Goal: Task Accomplishment & Management: Complete application form

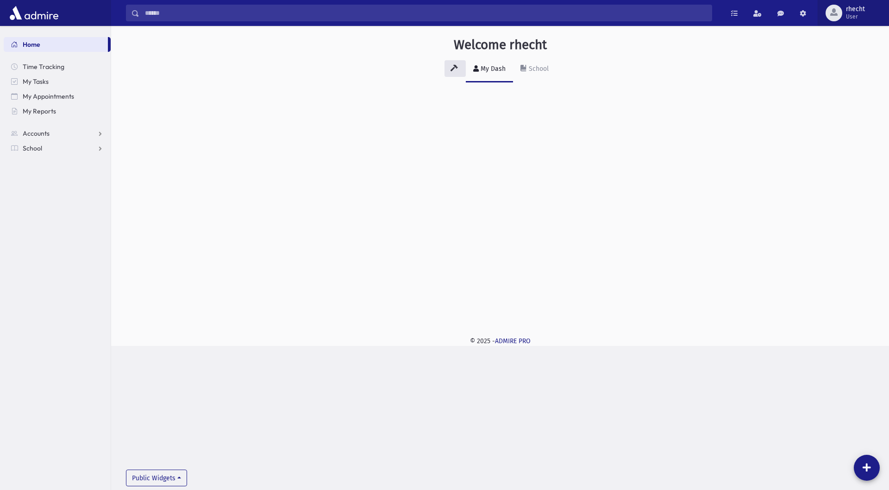
click at [866, 16] on span "rhecht User" at bounding box center [859, 13] width 34 height 15
click at [862, 96] on link "Logout" at bounding box center [850, 94] width 74 height 17
click at [23, 127] on link "School" at bounding box center [57, 133] width 107 height 15
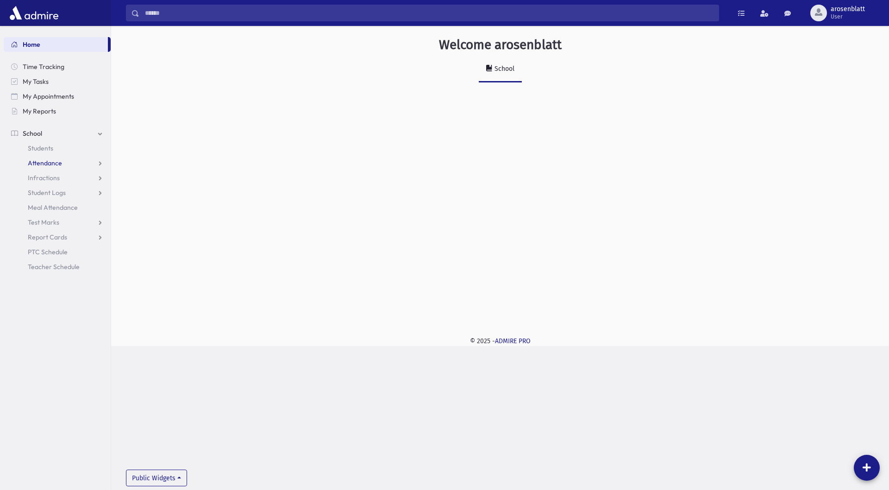
click at [45, 162] on span "Attendance" at bounding box center [45, 163] width 34 height 8
click at [48, 281] on span "Report Cards" at bounding box center [47, 281] width 39 height 8
click at [48, 295] on span "Entry" at bounding box center [43, 296] width 16 height 8
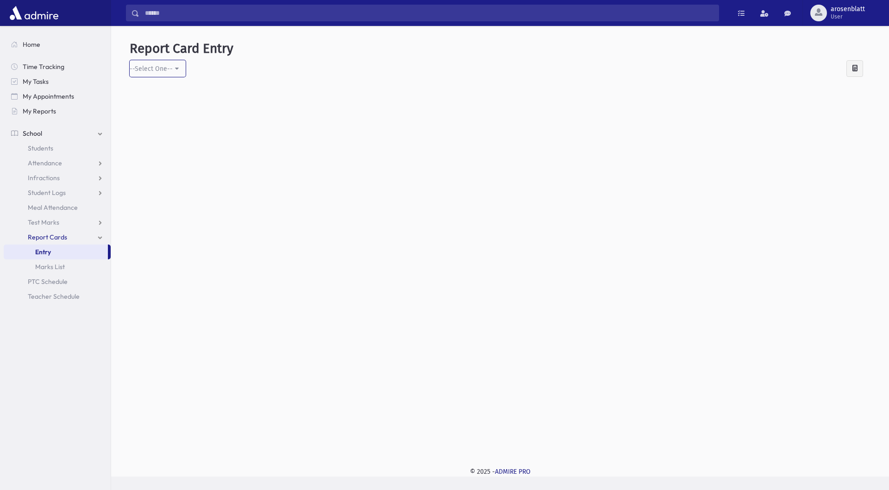
click at [163, 67] on div "--Select One--" at bounding box center [151, 69] width 43 height 10
click at [46, 255] on span "Entry" at bounding box center [43, 252] width 16 height 8
click at [53, 251] on link "Entry" at bounding box center [56, 252] width 104 height 15
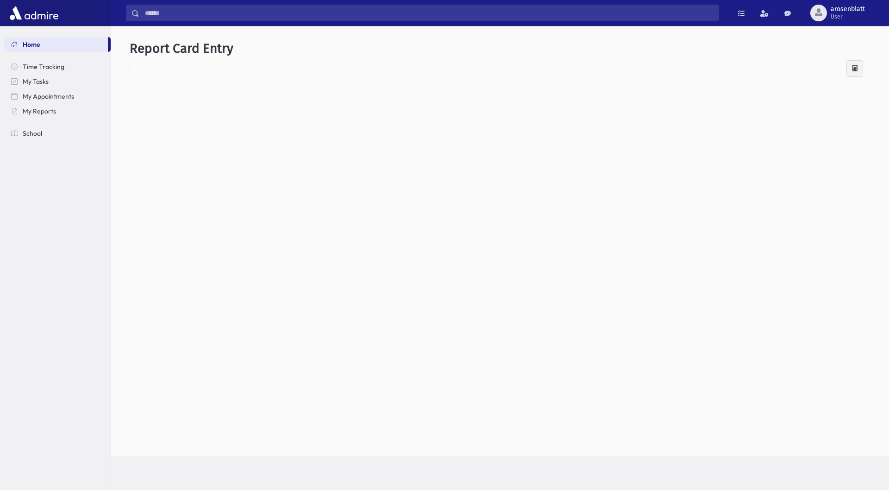
select select
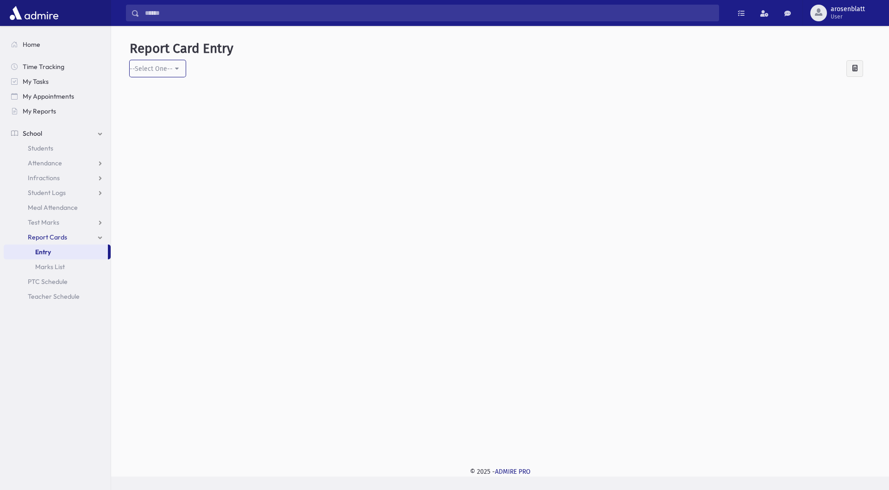
click at [156, 66] on div "--Select One--" at bounding box center [151, 69] width 43 height 10
click at [444, 175] on div at bounding box center [500, 258] width 741 height 349
click at [175, 71] on button "--Select One--" at bounding box center [158, 68] width 56 height 17
click at [141, 116] on span "--Select One--" at bounding box center [158, 114] width 43 height 9
click at [830, 3] on button "arosenblatt User" at bounding box center [846, 13] width 87 height 26
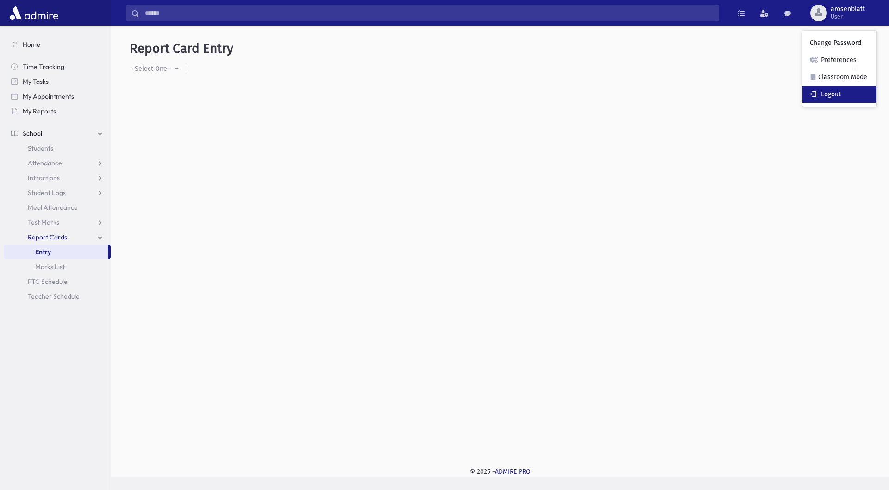
click at [839, 90] on link "Logout" at bounding box center [840, 94] width 74 height 17
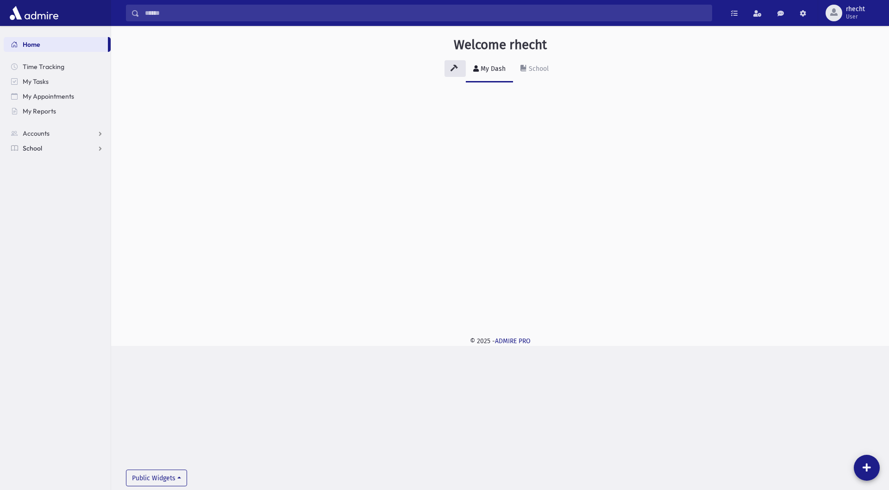
click at [31, 147] on span "School" at bounding box center [32, 148] width 19 height 8
click at [61, 262] on link "Report Cards" at bounding box center [57, 266] width 107 height 15
click at [52, 283] on link "Entry" at bounding box center [57, 281] width 107 height 15
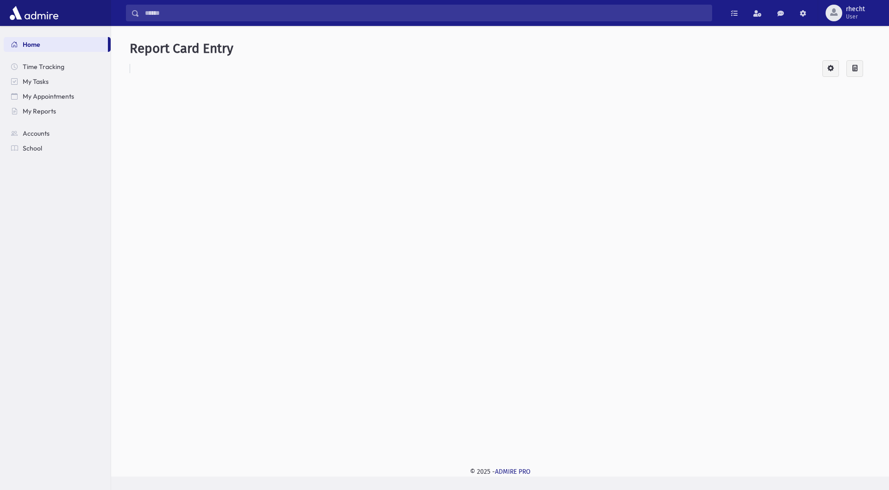
select select
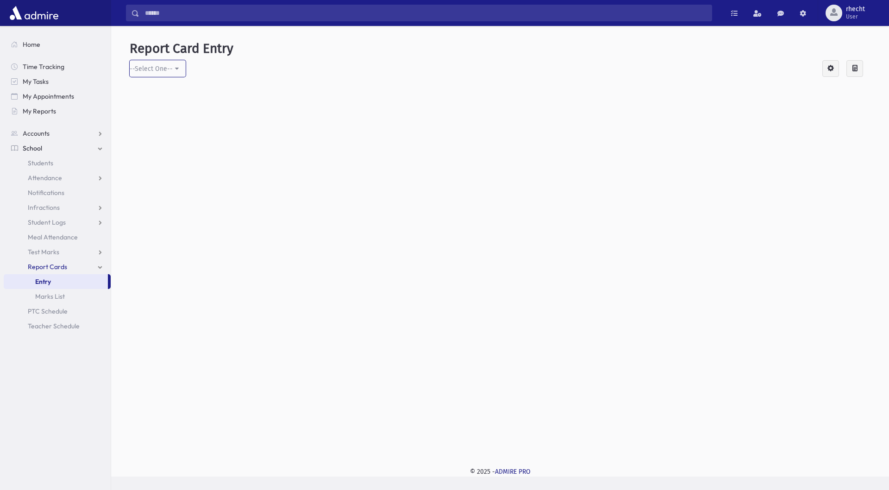
click at [163, 68] on div "--Select One--" at bounding box center [151, 69] width 43 height 10
drag, startPoint x: 162, startPoint y: 100, endPoint x: 159, endPoint y: 112, distance: 11.9
click at [162, 101] on input "Search" at bounding box center [158, 95] width 50 height 17
click at [149, 124] on div "--Select One--" at bounding box center [159, 104] width 58 height 45
click at [57, 165] on link "Students" at bounding box center [57, 163] width 107 height 15
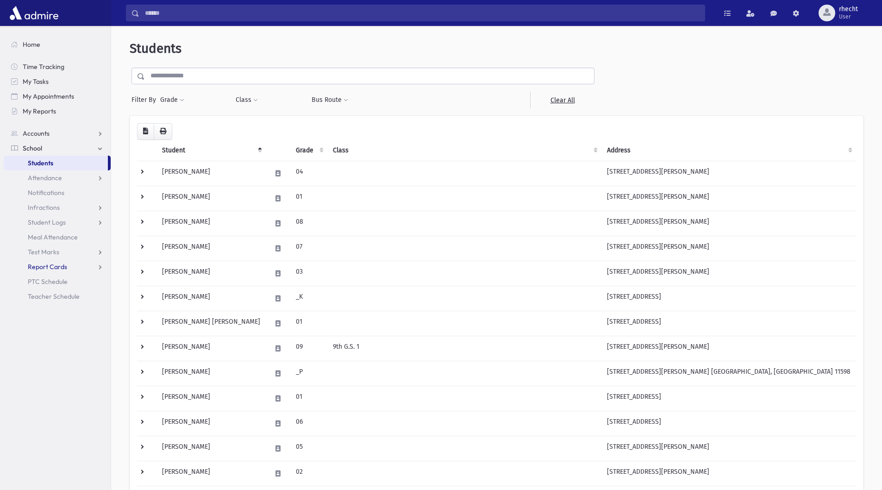
click at [62, 267] on span "Report Cards" at bounding box center [47, 267] width 39 height 8
click at [44, 284] on span "Entry" at bounding box center [43, 281] width 16 height 8
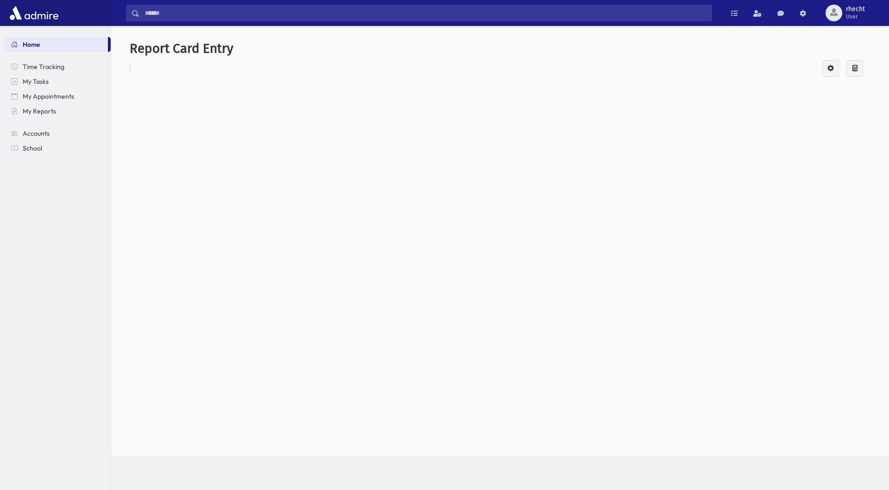
select select
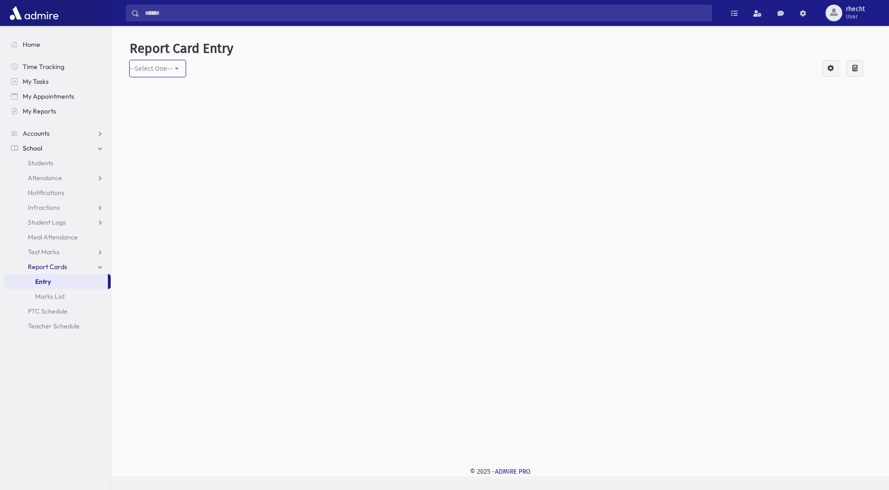
click at [170, 71] on div "--Select One--" at bounding box center [151, 69] width 43 height 10
click at [835, 70] on div at bounding box center [830, 68] width 17 height 17
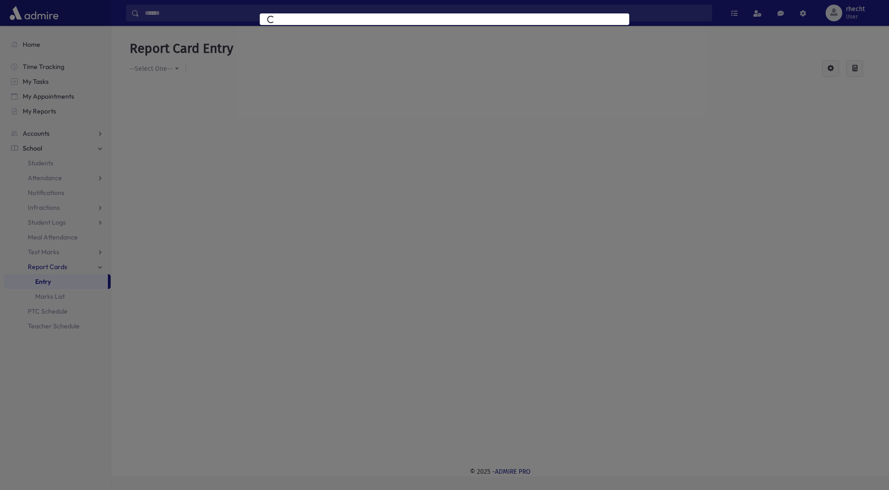
select select
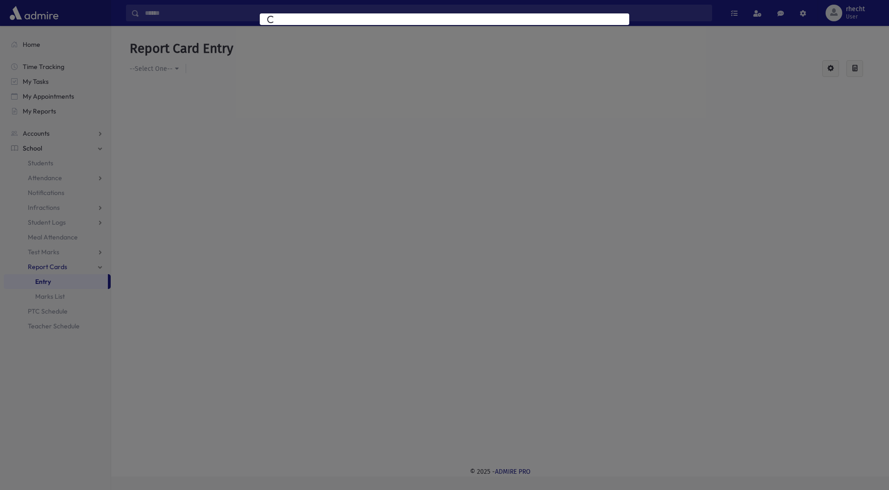
select select
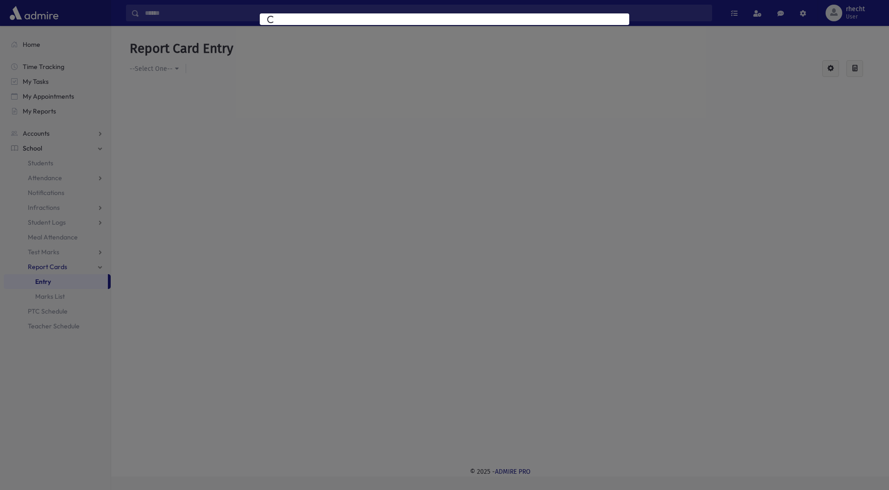
select select
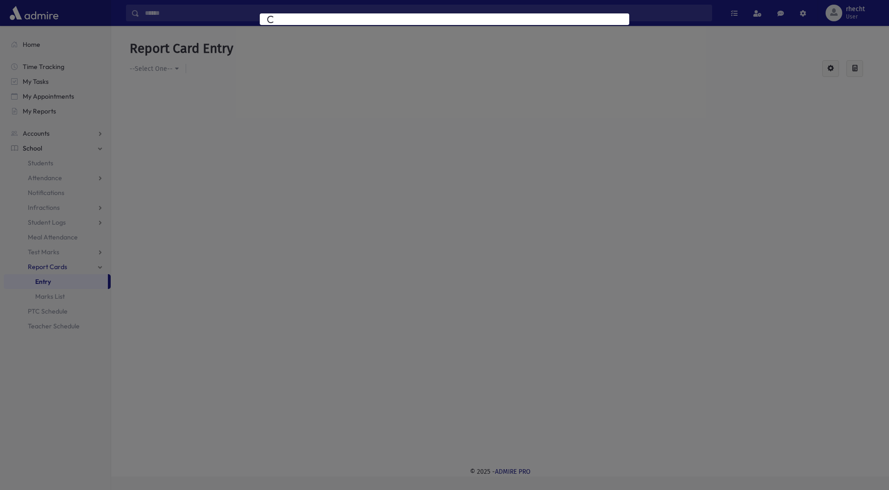
select select
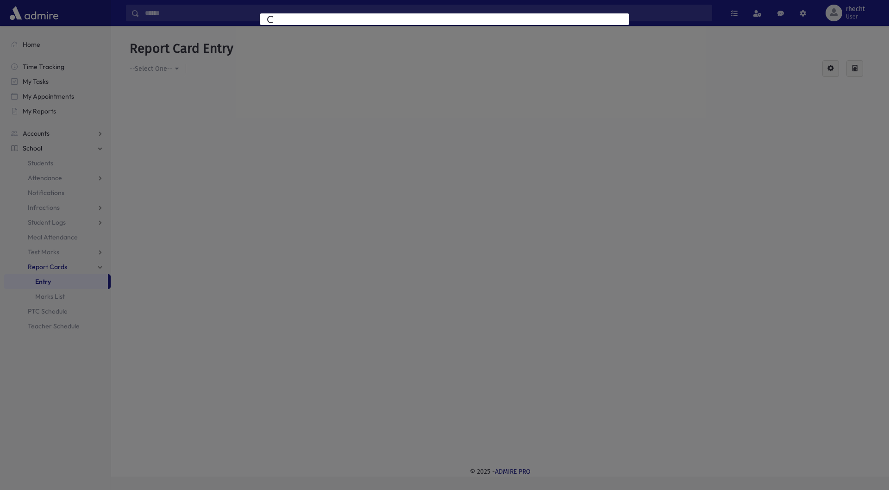
select select
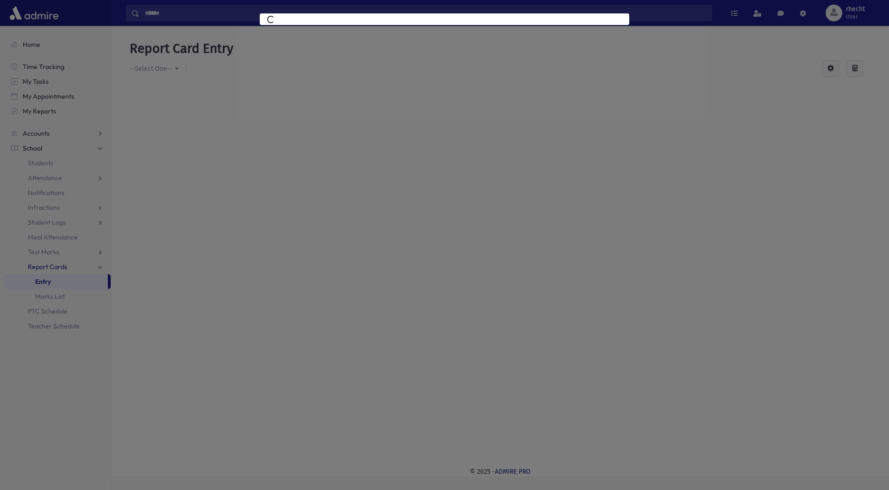
select select
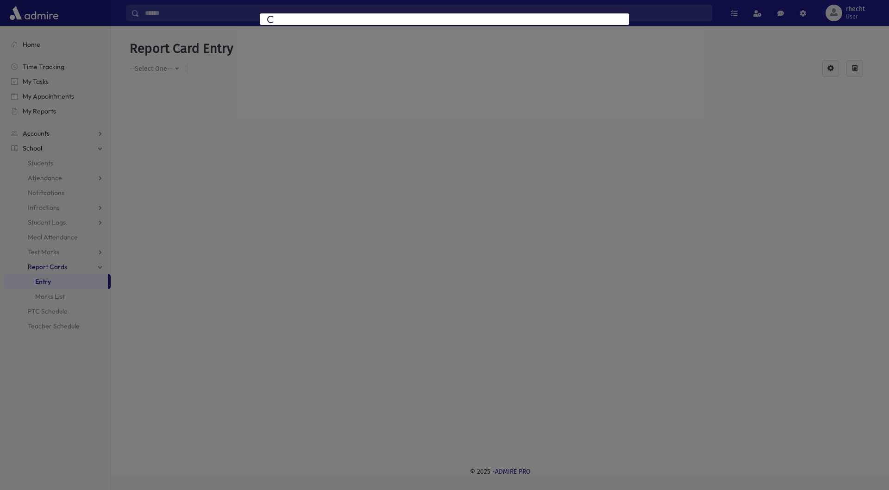
select select
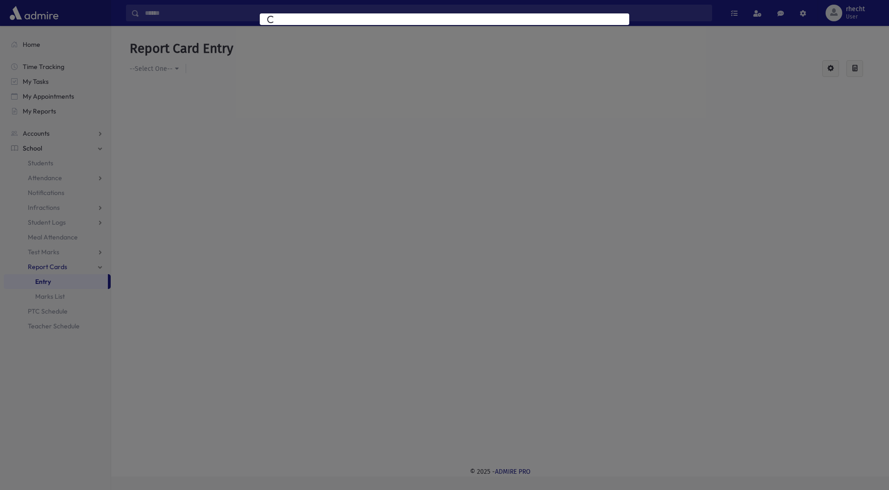
select select
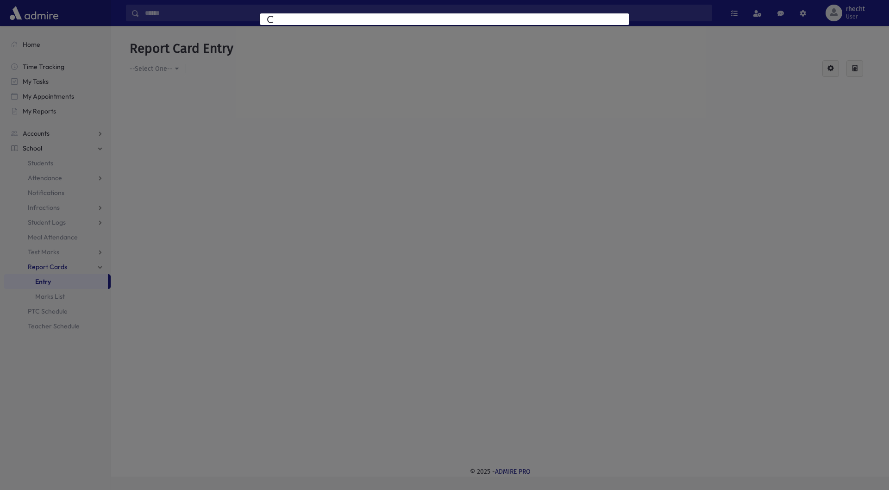
select select
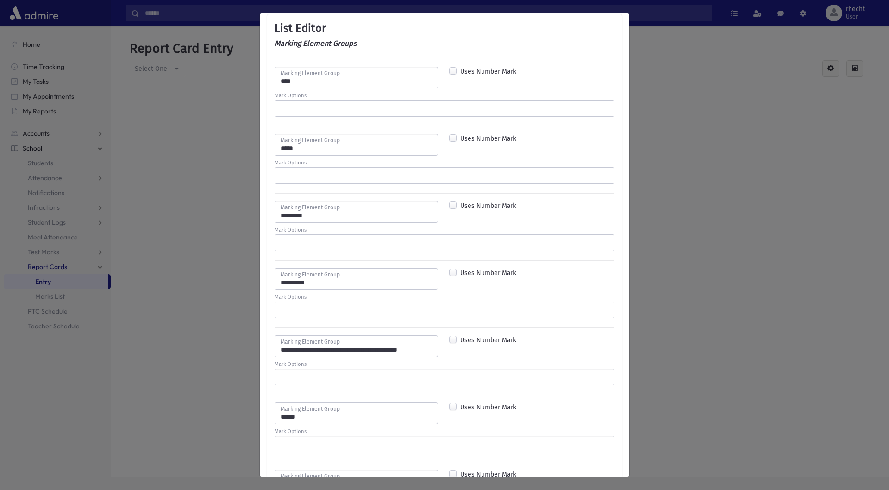
scroll to position [89, 0]
click at [792, 131] on div "List Editor Marking Element Groups **** Marking Element Group Uses Number Mark …" at bounding box center [444, 245] width 889 height 490
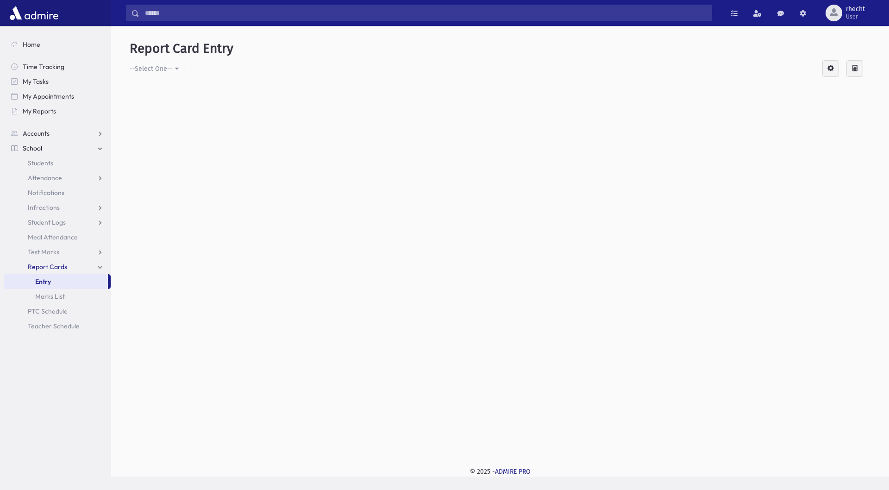
click at [859, 67] on div at bounding box center [855, 68] width 17 height 17
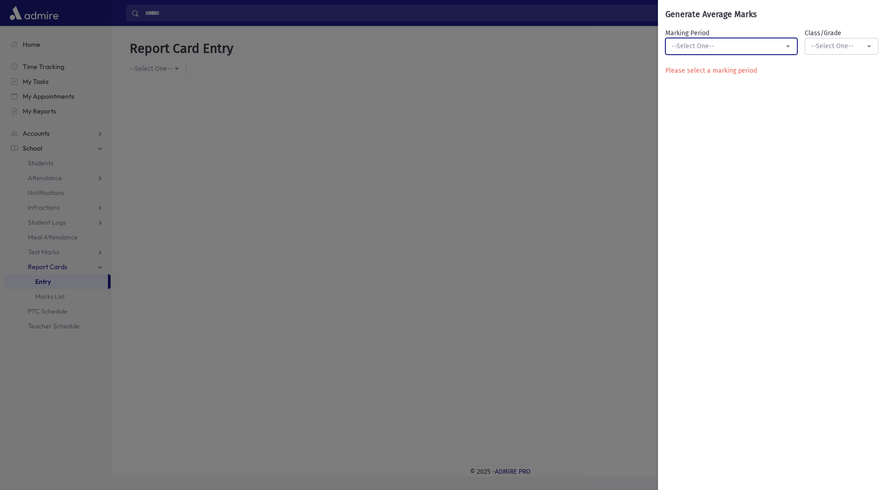
click at [760, 48] on div "--Select One--" at bounding box center [728, 46] width 113 height 10
click at [850, 46] on div "--Select One--" at bounding box center [838, 46] width 54 height 10
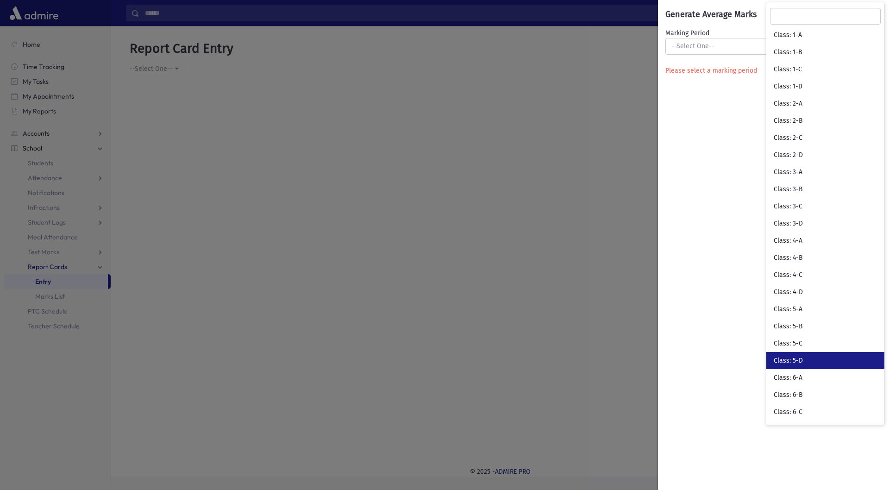
click at [808, 360] on link "Class: 5-D" at bounding box center [825, 360] width 118 height 17
select select "**********"
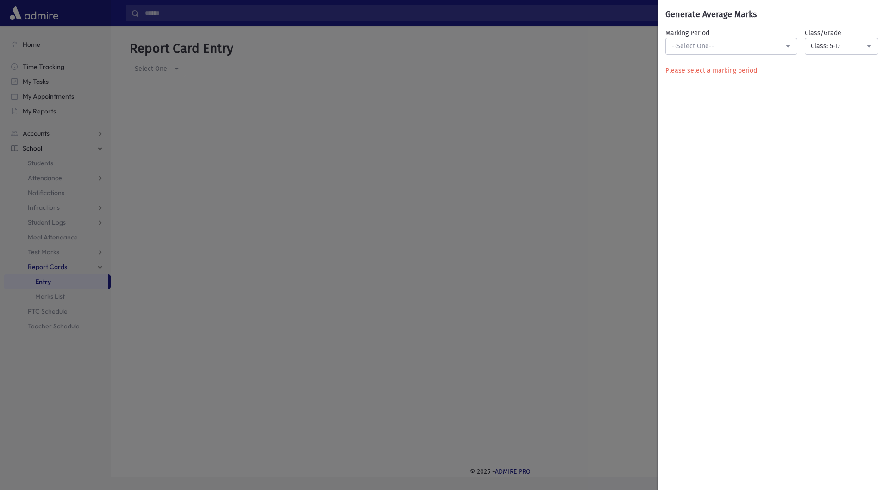
click at [612, 132] on div "**********" at bounding box center [444, 245] width 889 height 490
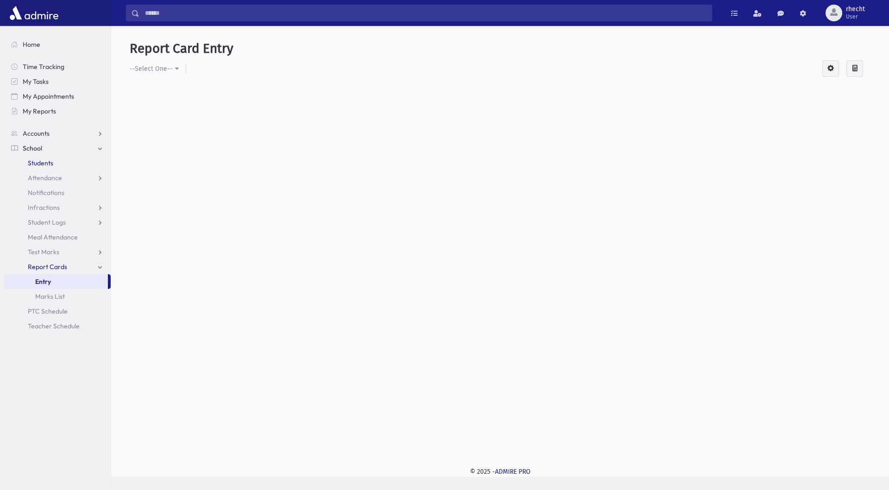
click at [40, 161] on span "Students" at bounding box center [40, 163] width 25 height 8
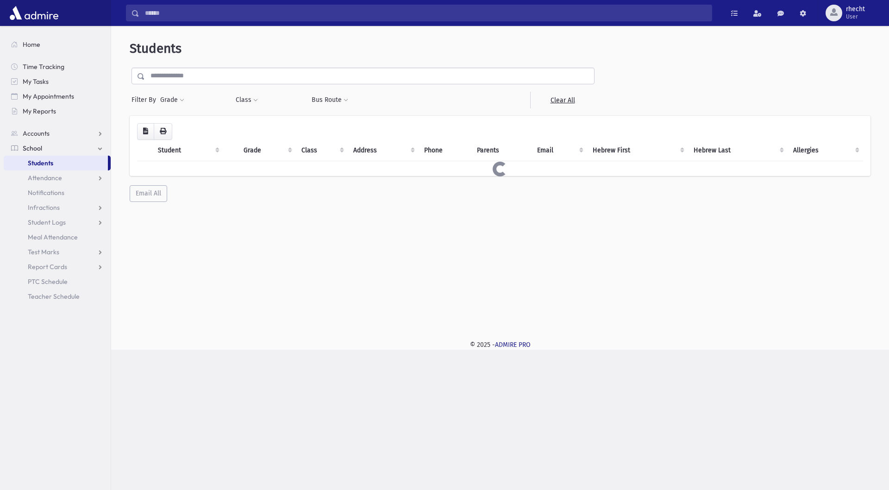
click at [193, 71] on input "text" at bounding box center [369, 76] width 449 height 17
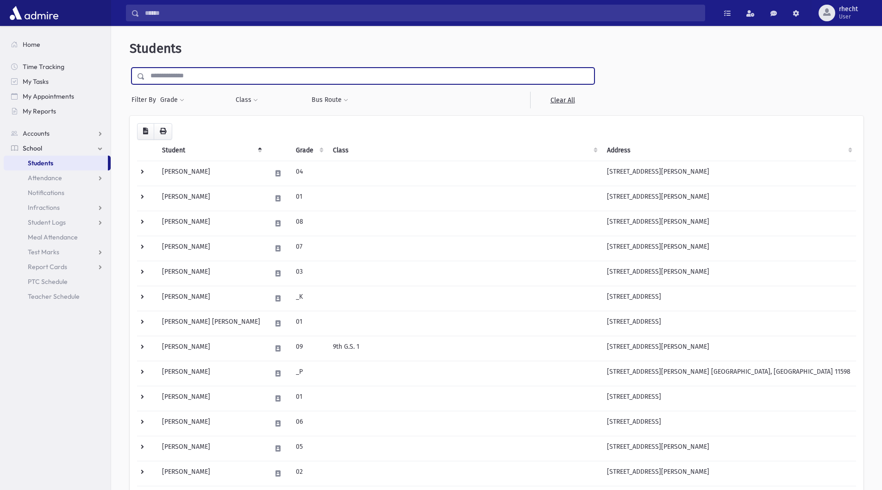
type input "*"
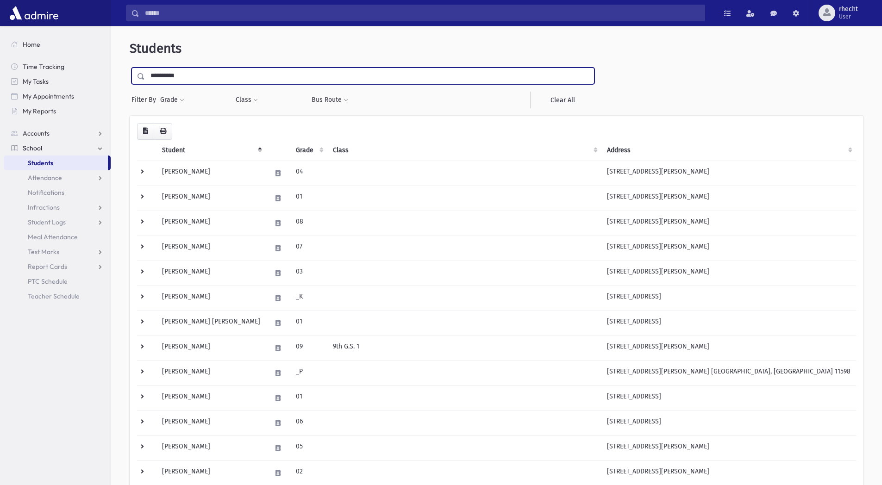
type input "**********"
click at [130, 68] on input "submit" at bounding box center [143, 74] width 26 height 13
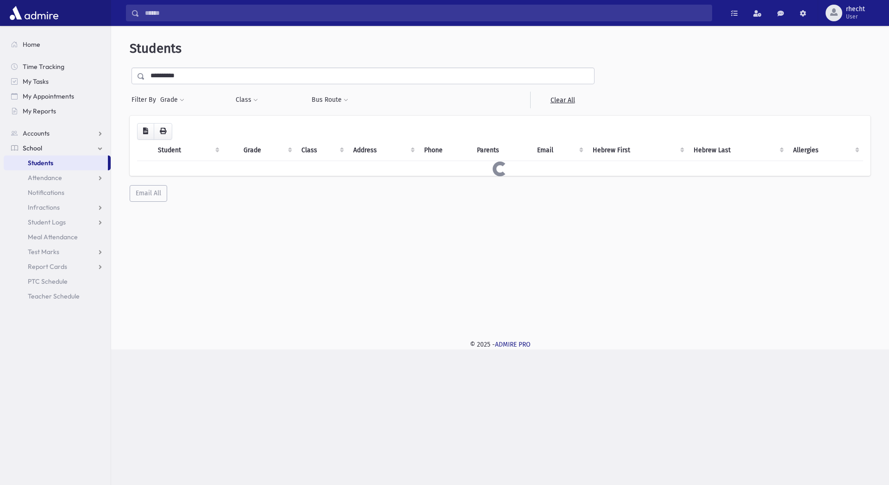
click at [189, 62] on div "**********" at bounding box center [500, 121] width 771 height 183
click at [188, 66] on div "**********" at bounding box center [500, 146] width 771 height 232
click at [186, 71] on input "**********" at bounding box center [369, 76] width 449 height 17
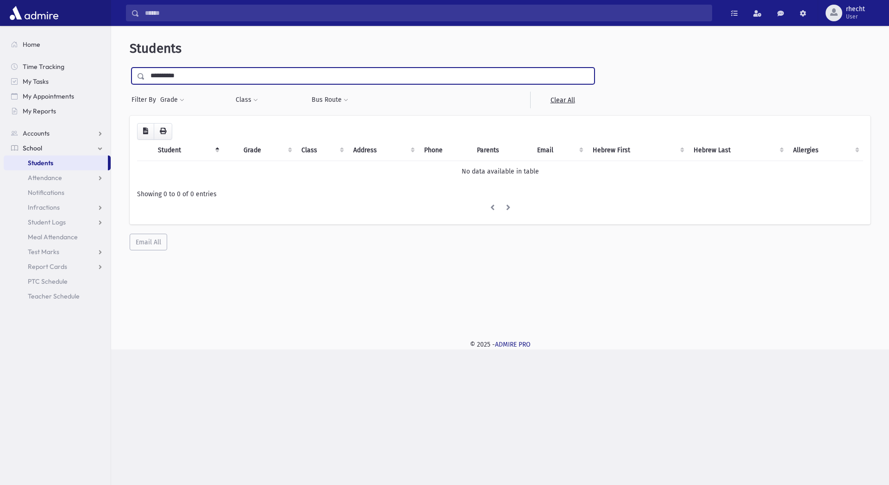
click at [186, 71] on input "**********" at bounding box center [369, 76] width 449 height 17
type input "*****"
click at [130, 68] on input "submit" at bounding box center [143, 74] width 26 height 13
